Goal: Find specific page/section: Find specific page/section

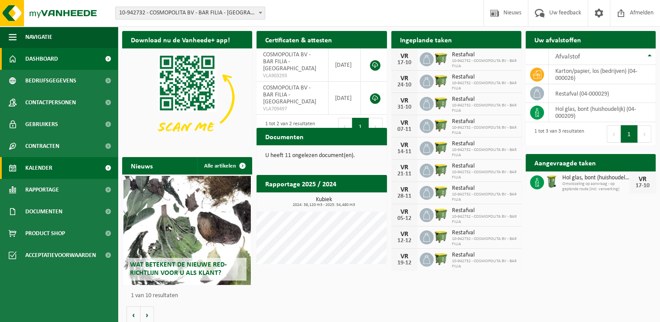
click at [71, 171] on link "Kalender" at bounding box center [59, 168] width 118 height 22
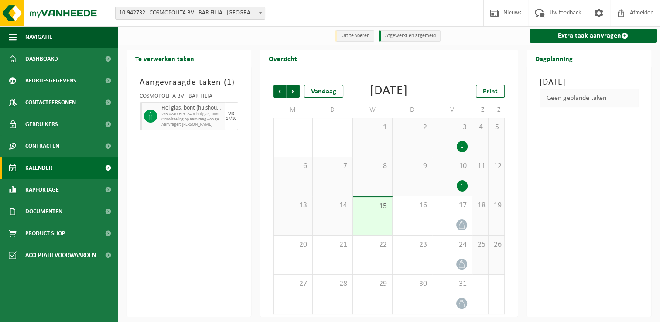
scroll to position [14, 0]
